Goal: Information Seeking & Learning: Learn about a topic

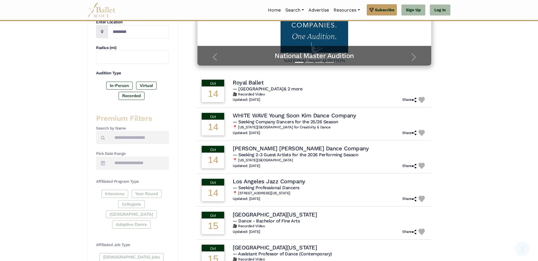
scroll to position [117, 0]
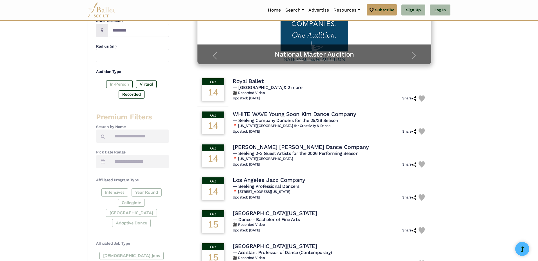
click at [122, 88] on label "In-Person" at bounding box center [119, 84] width 26 height 8
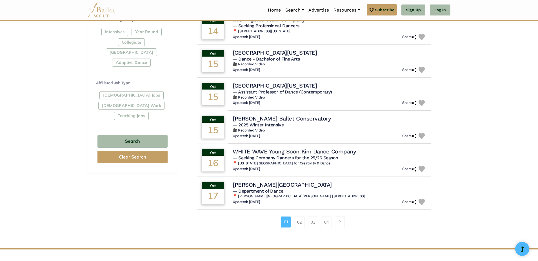
scroll to position [282, 0]
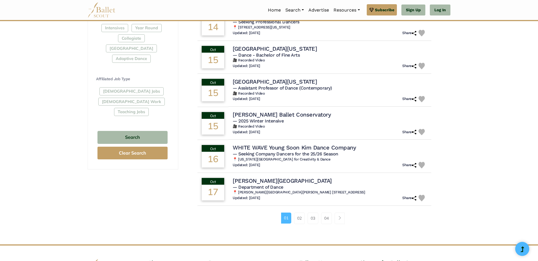
click at [144, 118] on div "Full-Time Jobs Gig Work Teaching Jobs" at bounding box center [132, 102] width 73 height 31
drag, startPoint x: 537, startPoint y: 108, endPoint x: 515, endPoint y: 95, distance: 25.8
click at [523, 95] on div "Filter Search Clear Search Basic Filters Enter Location Radius (mi) Audition Ty…" at bounding box center [269, 47] width 538 height 553
drag, startPoint x: 537, startPoint y: 159, endPoint x: 536, endPoint y: 130, distance: 29.0
click at [537, 130] on html "Premium Feature Make this audition season count. Upgrade to premium for access …" at bounding box center [269, 20] width 538 height 605
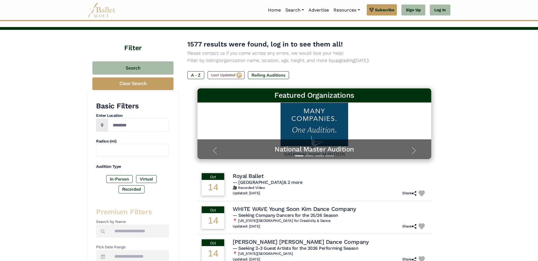
scroll to position [20, 0]
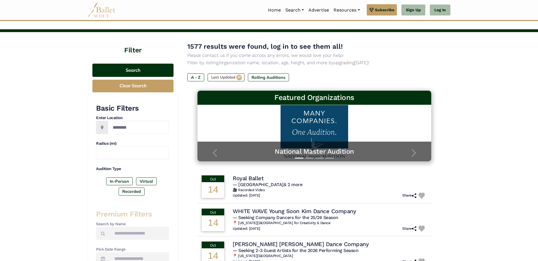
click at [141, 77] on button "Search" at bounding box center [132, 70] width 81 height 13
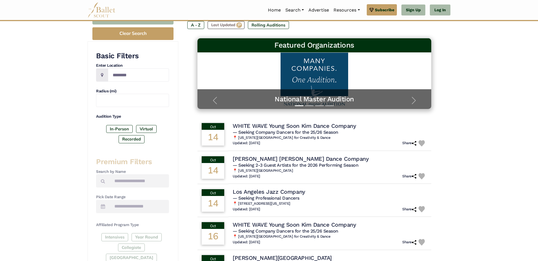
scroll to position [72, 0]
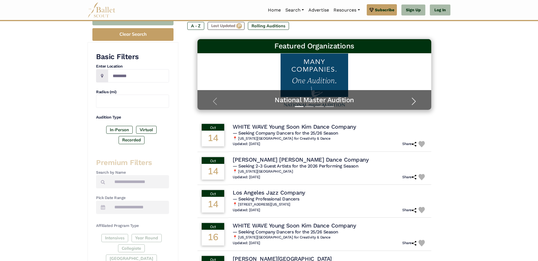
click at [409, 106] on span "button" at bounding box center [413, 101] width 9 height 9
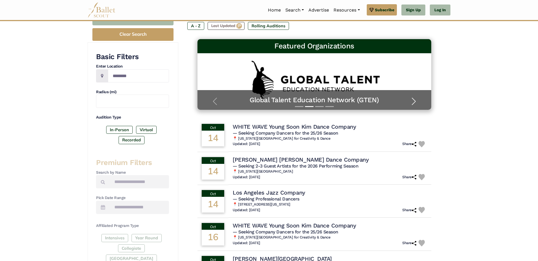
click at [409, 106] on span "button" at bounding box center [413, 101] width 9 height 9
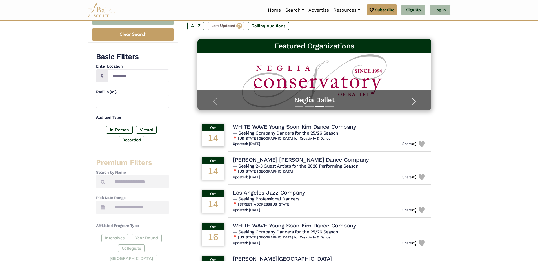
click at [409, 106] on span "button" at bounding box center [413, 101] width 9 height 9
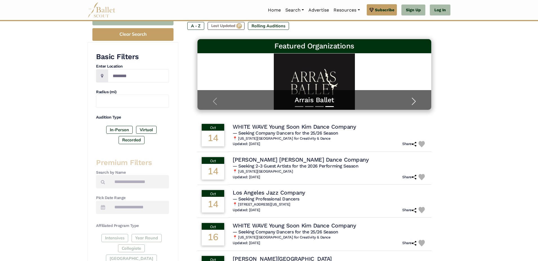
click at [409, 106] on span "button" at bounding box center [413, 101] width 9 height 9
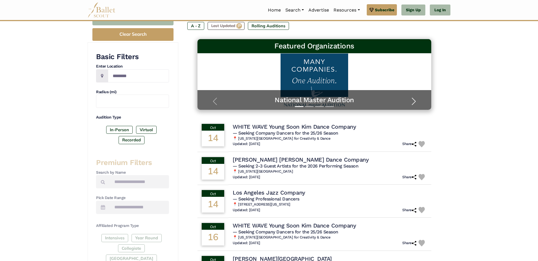
click at [409, 106] on span "button" at bounding box center [413, 101] width 9 height 9
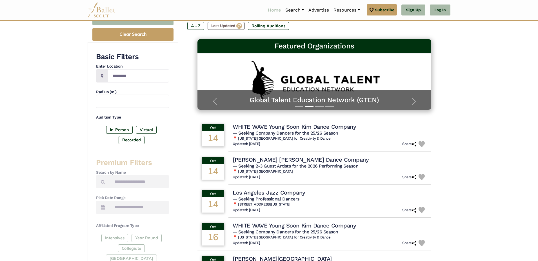
click at [265, 8] on link "Home" at bounding box center [273, 10] width 17 height 12
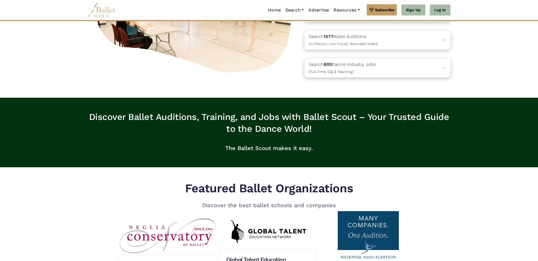
scroll to position [106, 0]
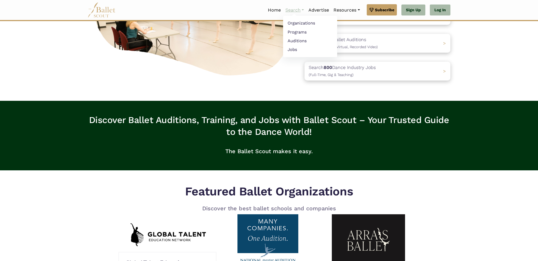
click at [283, 10] on link "Search" at bounding box center [294, 10] width 23 height 12
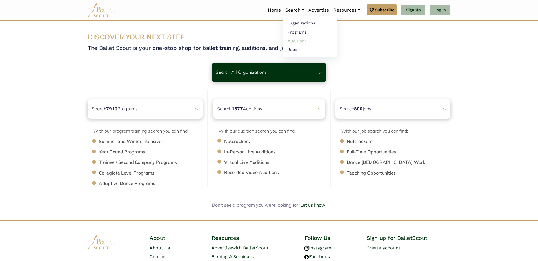
click at [283, 41] on link "Auditions" at bounding box center [310, 40] width 54 height 9
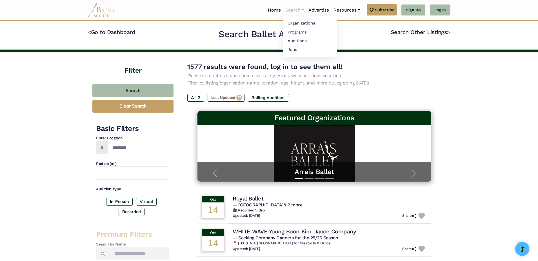
click at [283, 9] on link "Search" at bounding box center [294, 10] width 23 height 12
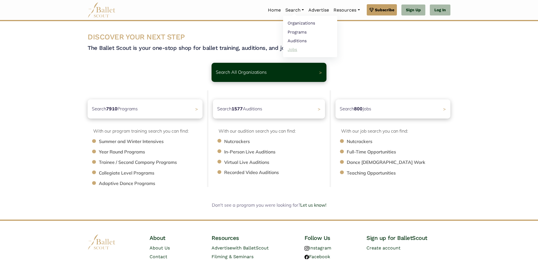
click at [283, 51] on link "Jobs" at bounding box center [310, 49] width 54 height 9
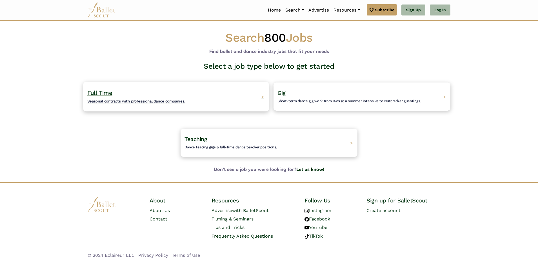
click at [185, 104] on h4 "Full Time Seasonal contracts with professional dance companies." at bounding box center [136, 96] width 98 height 15
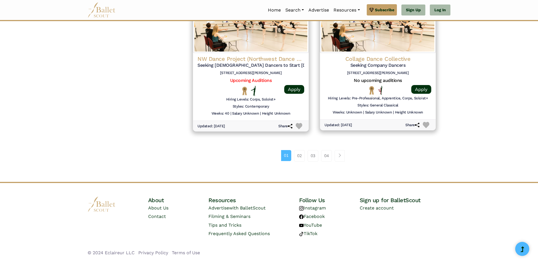
scroll to position [860, 0]
click at [300, 161] on link "02" at bounding box center [299, 155] width 11 height 11
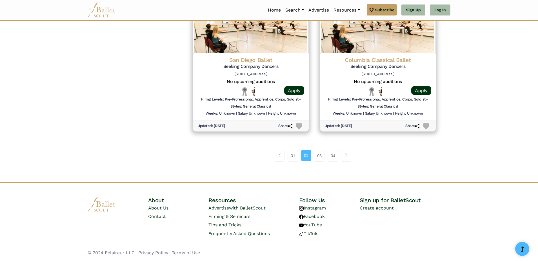
scroll to position [848, 0]
click at [317, 161] on link "03" at bounding box center [319, 155] width 11 height 11
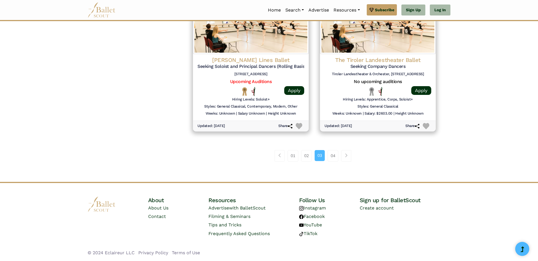
scroll to position [833, 0]
click at [331, 161] on link "04" at bounding box center [332, 155] width 11 height 11
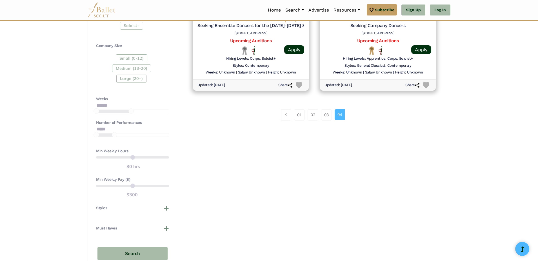
scroll to position [335, 0]
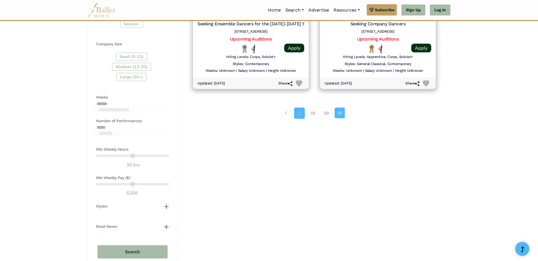
click at [297, 119] on link "01" at bounding box center [299, 113] width 11 height 11
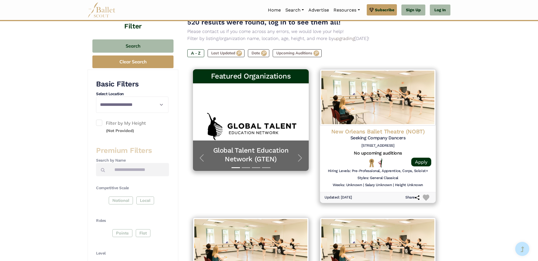
scroll to position [53, 0]
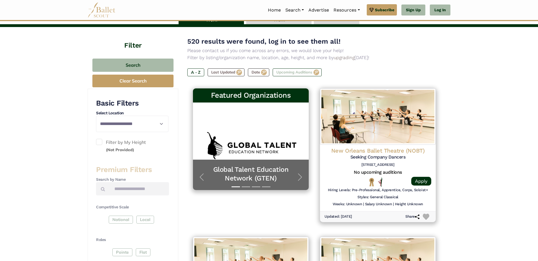
click at [313, 76] on label "Upcoming Auditions" at bounding box center [296, 72] width 49 height 8
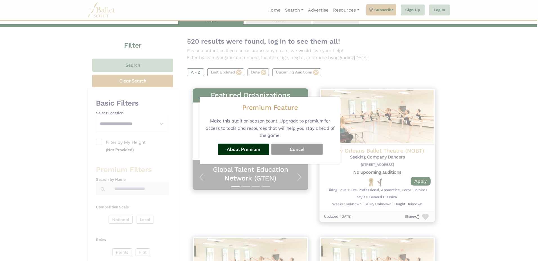
click at [289, 155] on button "Cancel" at bounding box center [297, 149] width 51 height 11
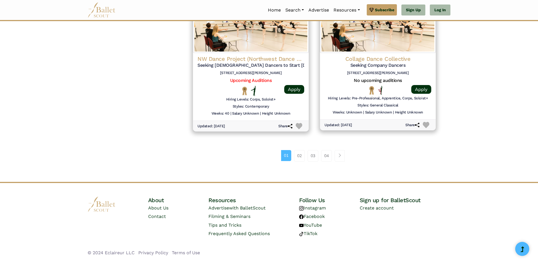
scroll to position [914, 0]
click at [297, 150] on link "02" at bounding box center [299, 155] width 11 height 11
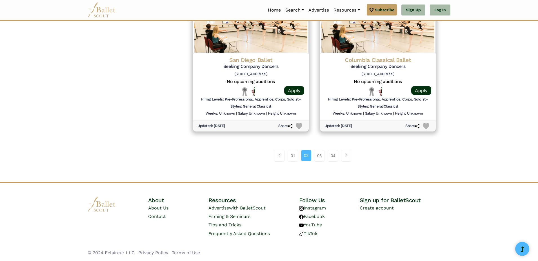
scroll to position [879, 0]
click at [318, 161] on link "03" at bounding box center [319, 155] width 11 height 11
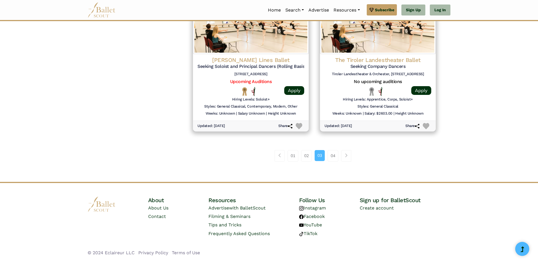
scroll to position [895, 0]
click at [345, 150] on link "Page navigation example" at bounding box center [346, 155] width 10 height 11
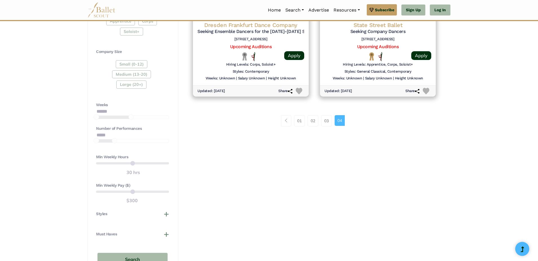
scroll to position [330, 0]
